Goal: Find specific page/section: Find specific page/section

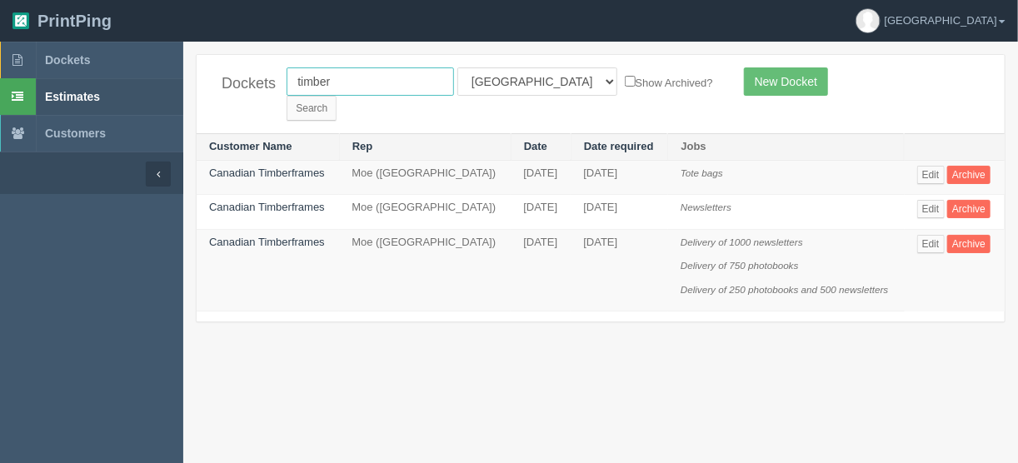
drag, startPoint x: 373, startPoint y: 75, endPoint x: 176, endPoint y: 113, distance: 201.1
click at [164, 84] on section "Dockets Estimates Customers" at bounding box center [509, 273] width 1018 height 463
type input "mercedes"
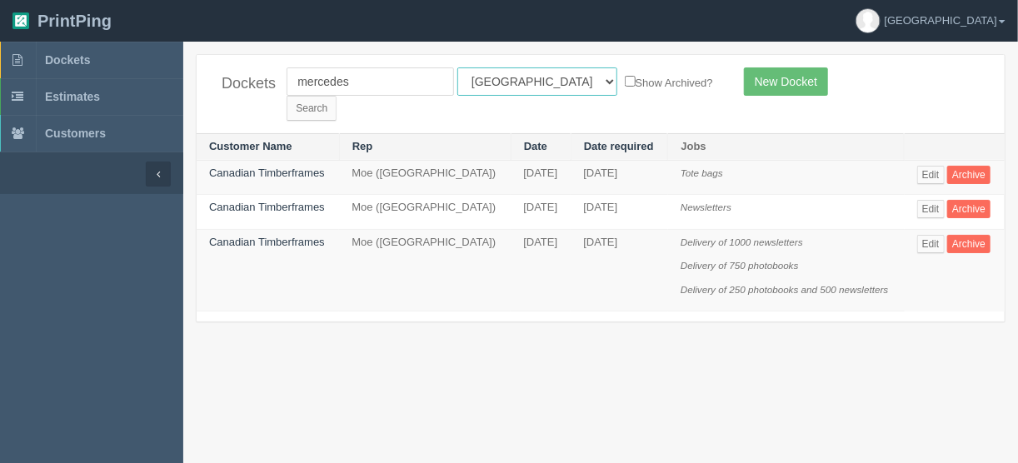
click at [530, 77] on select "All Users [PERSON_NAME] Test 1 [PERSON_NAME] [PERSON_NAME] [PERSON_NAME] France…" at bounding box center [538, 82] width 160 height 28
select select
click at [458, 68] on select "All Users Ali Ali Test 1 Aly Amy Ankit Arif Brandon Dan France Greg Jim Mark Ma…" at bounding box center [538, 82] width 160 height 28
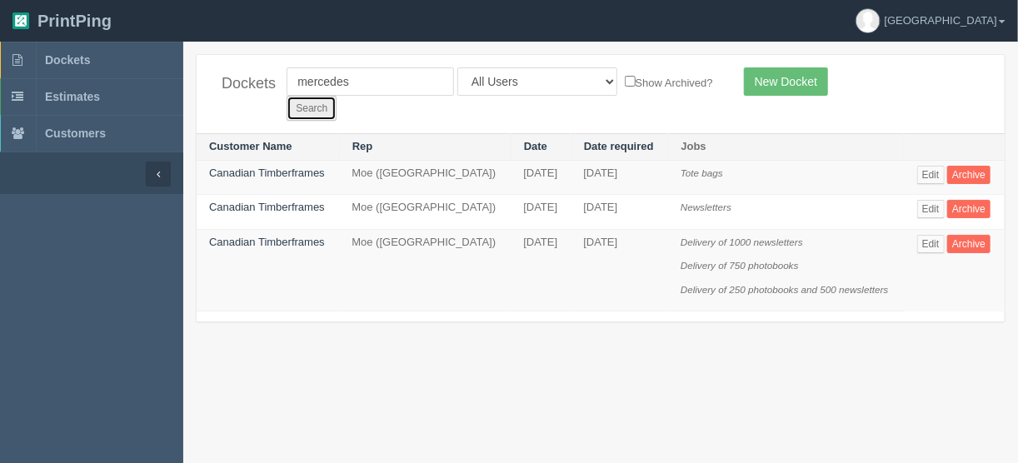
click at [337, 96] on input "Search" at bounding box center [312, 108] width 50 height 25
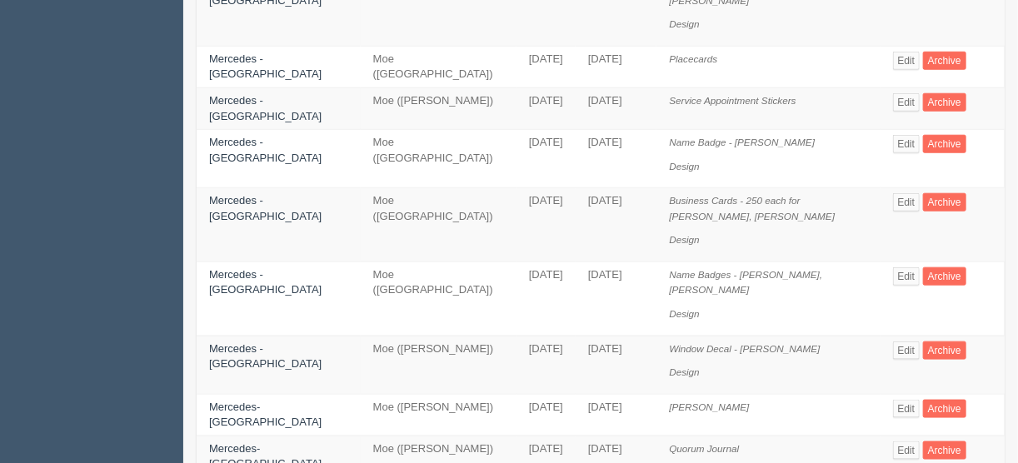
scroll to position [600, 0]
click at [893, 341] on link "Edit" at bounding box center [907, 350] width 28 height 18
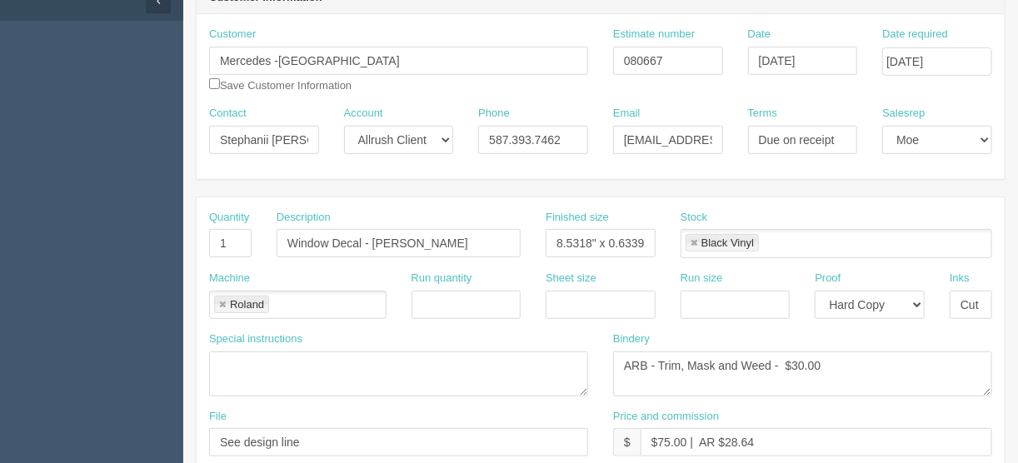
scroll to position [333, 0]
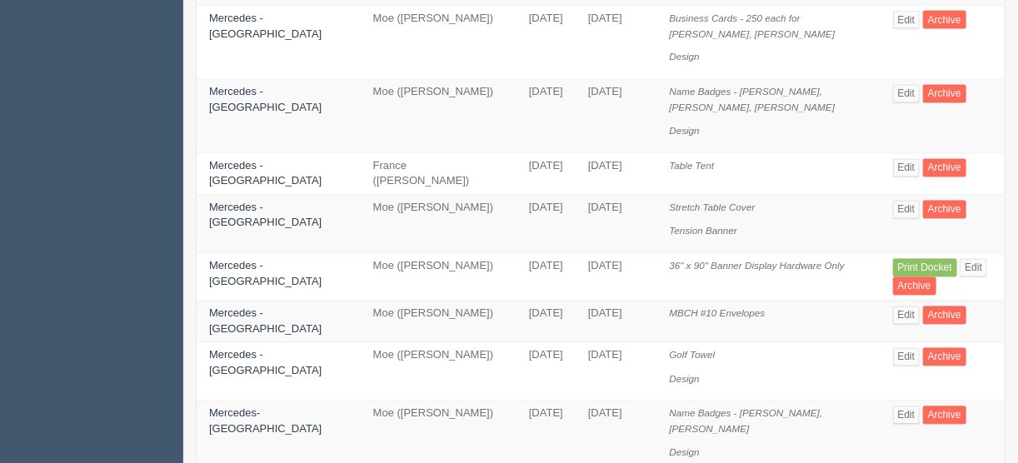
scroll to position [1228, 0]
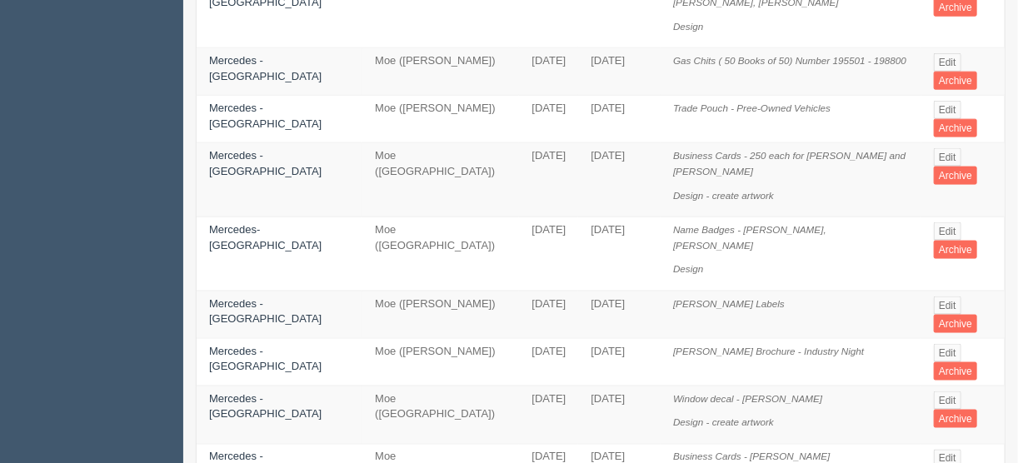
scroll to position [933, 0]
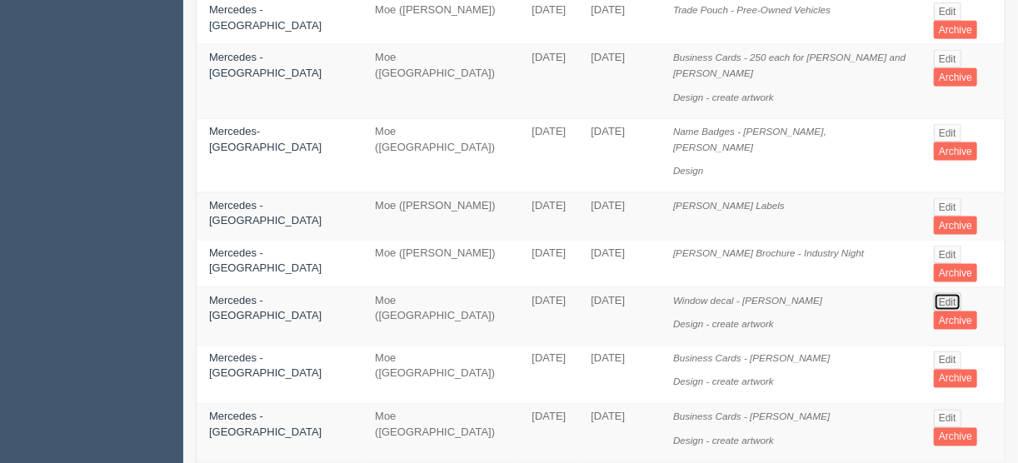
click at [941, 293] on link "Edit" at bounding box center [948, 302] width 28 height 18
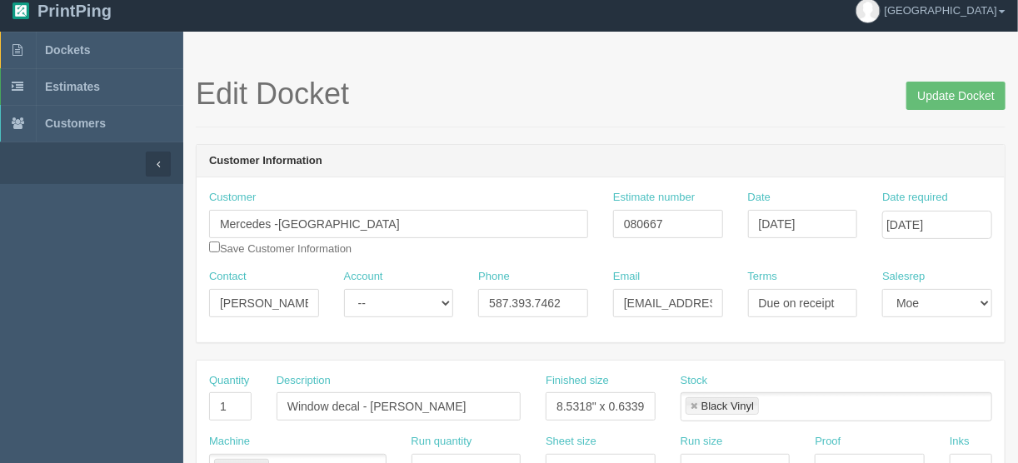
scroll to position [333, 0]
